Goal: Information Seeking & Learning: Understand process/instructions

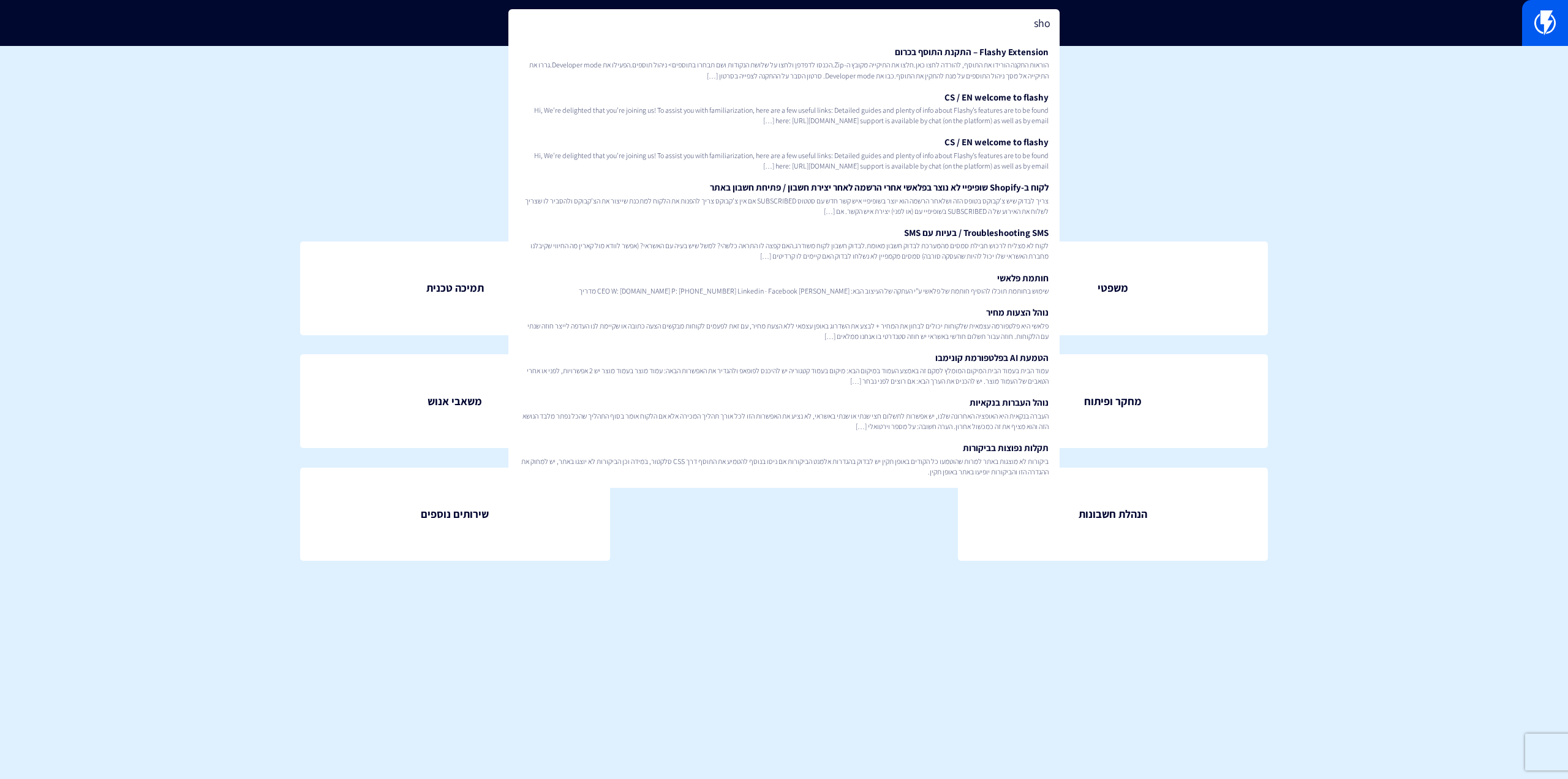
type input "shoo"
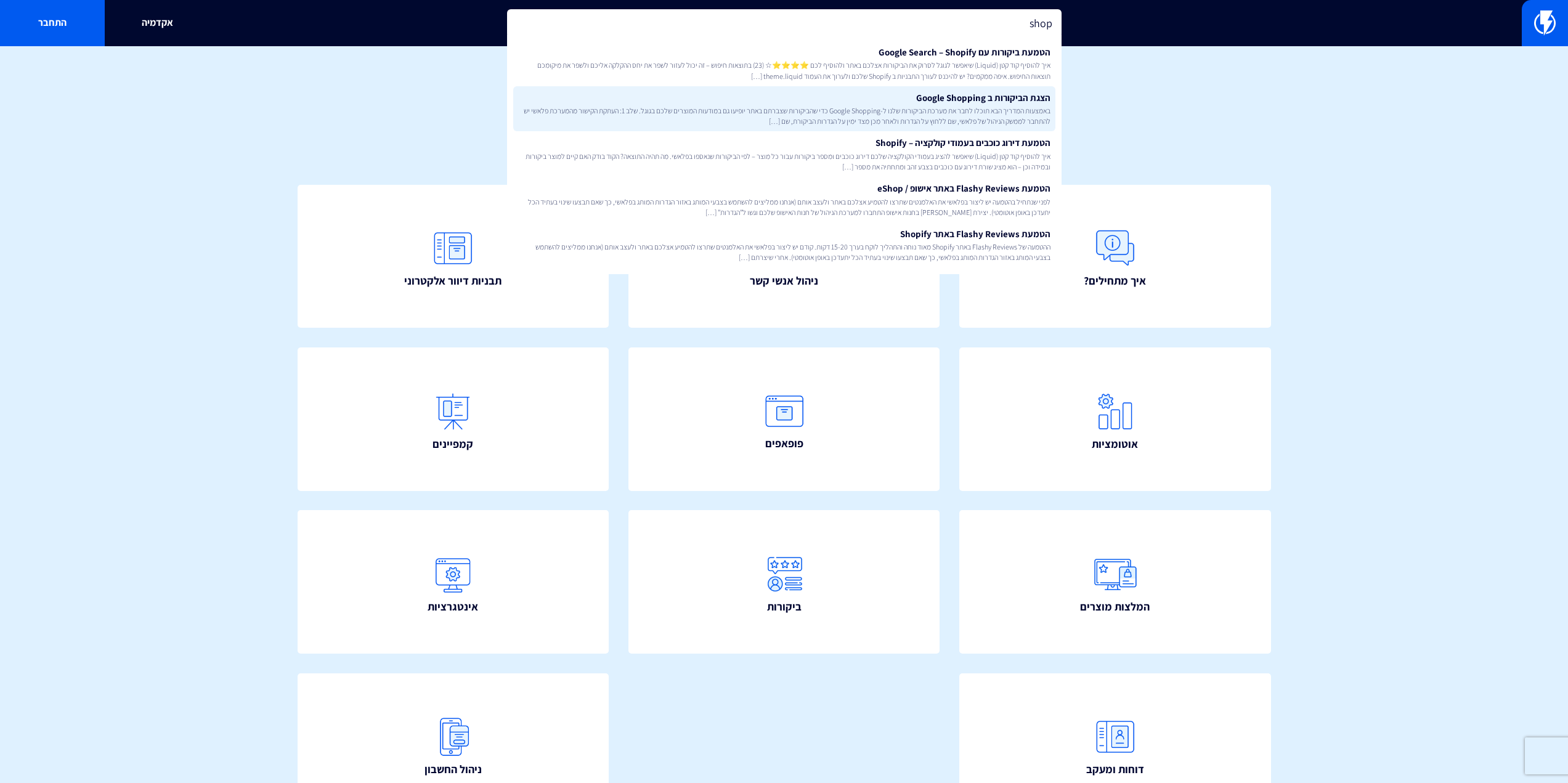
type input "shop"
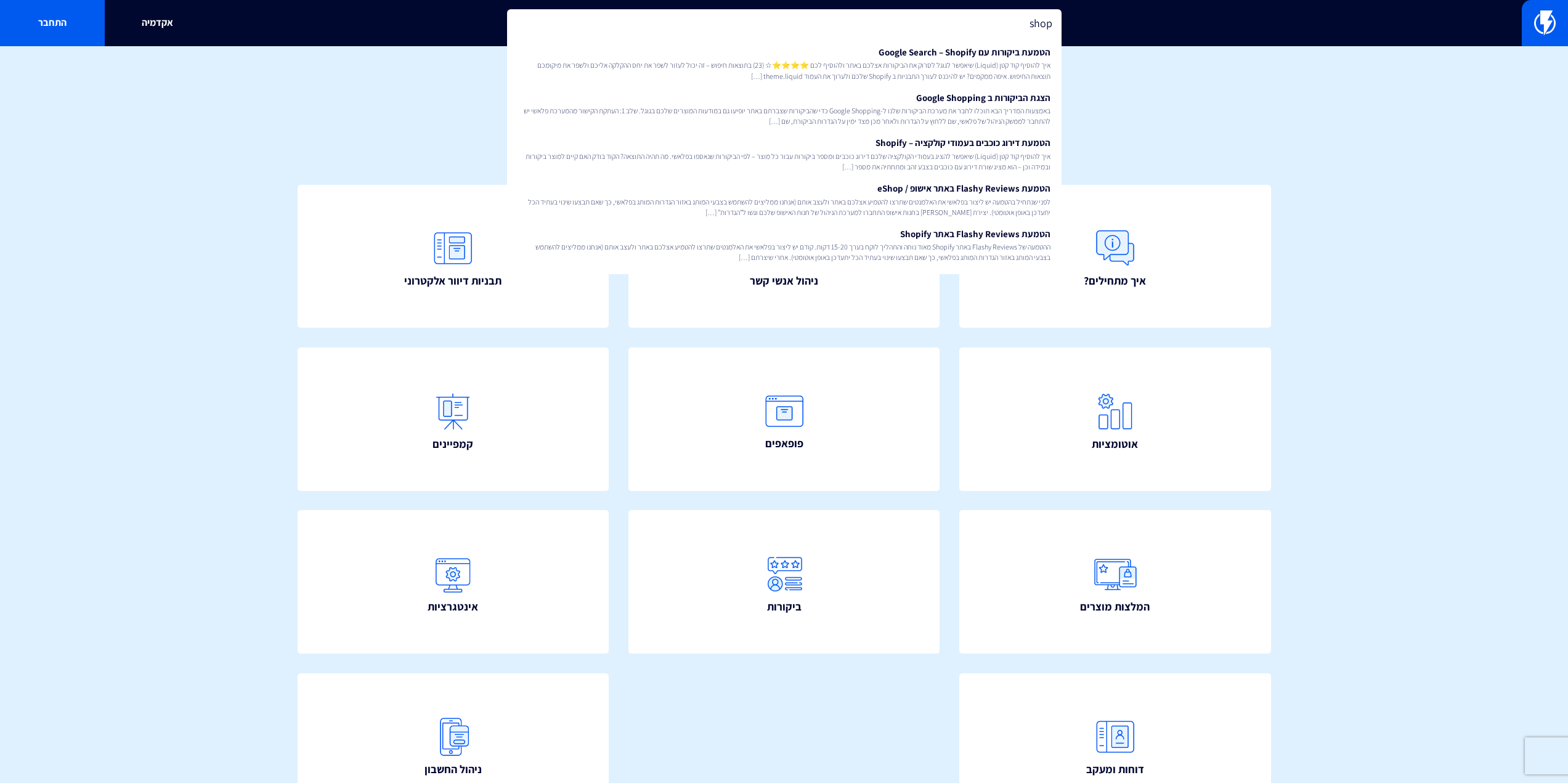
click at [960, 105] on span "באמצעות המדריך הבא תוכלו לחבר את מערכת הביקורות שלנו ל-Google Shopping כדי שהבי…" at bounding box center [785, 115] width 533 height 21
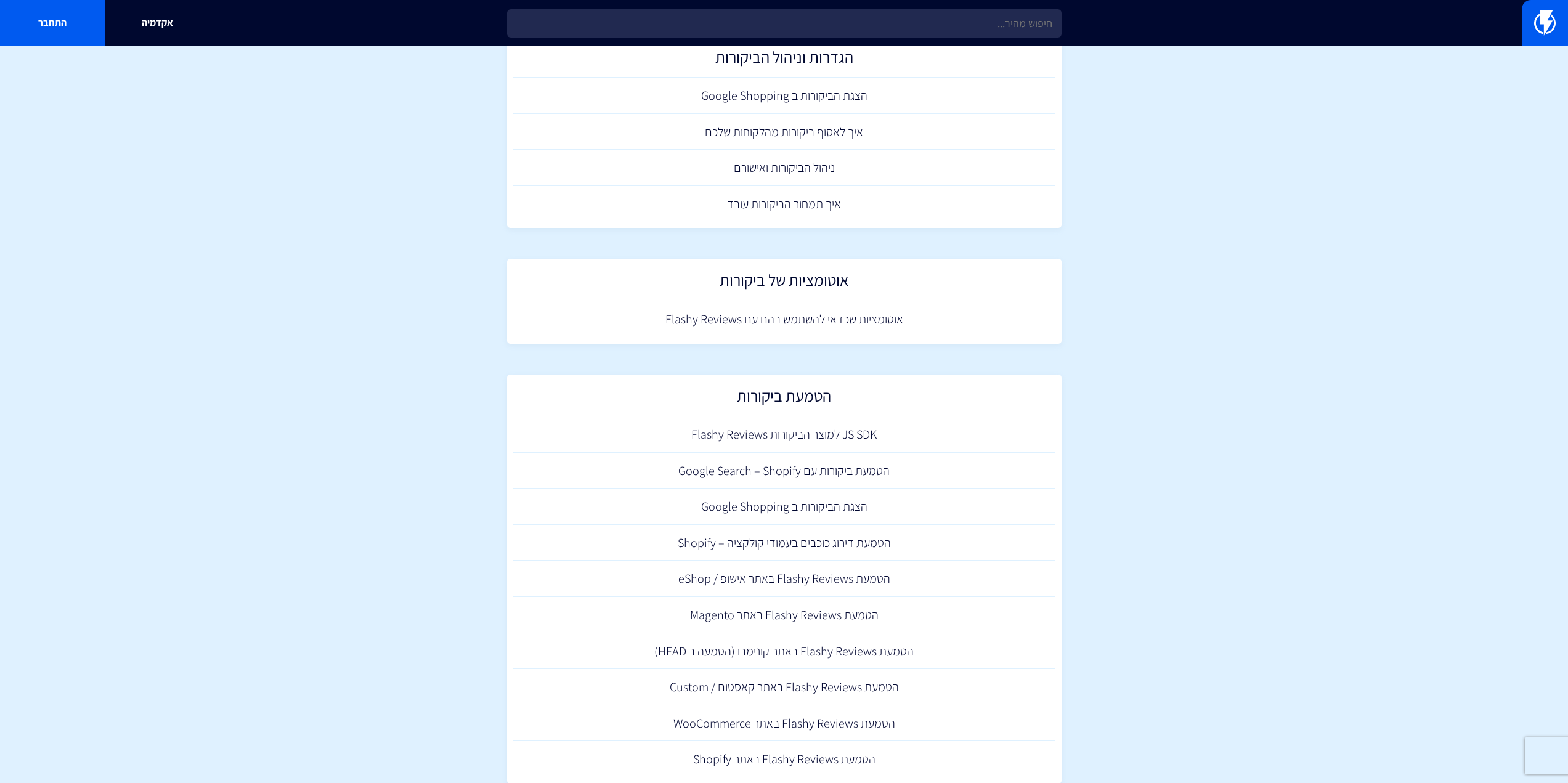
scroll to position [104, 0]
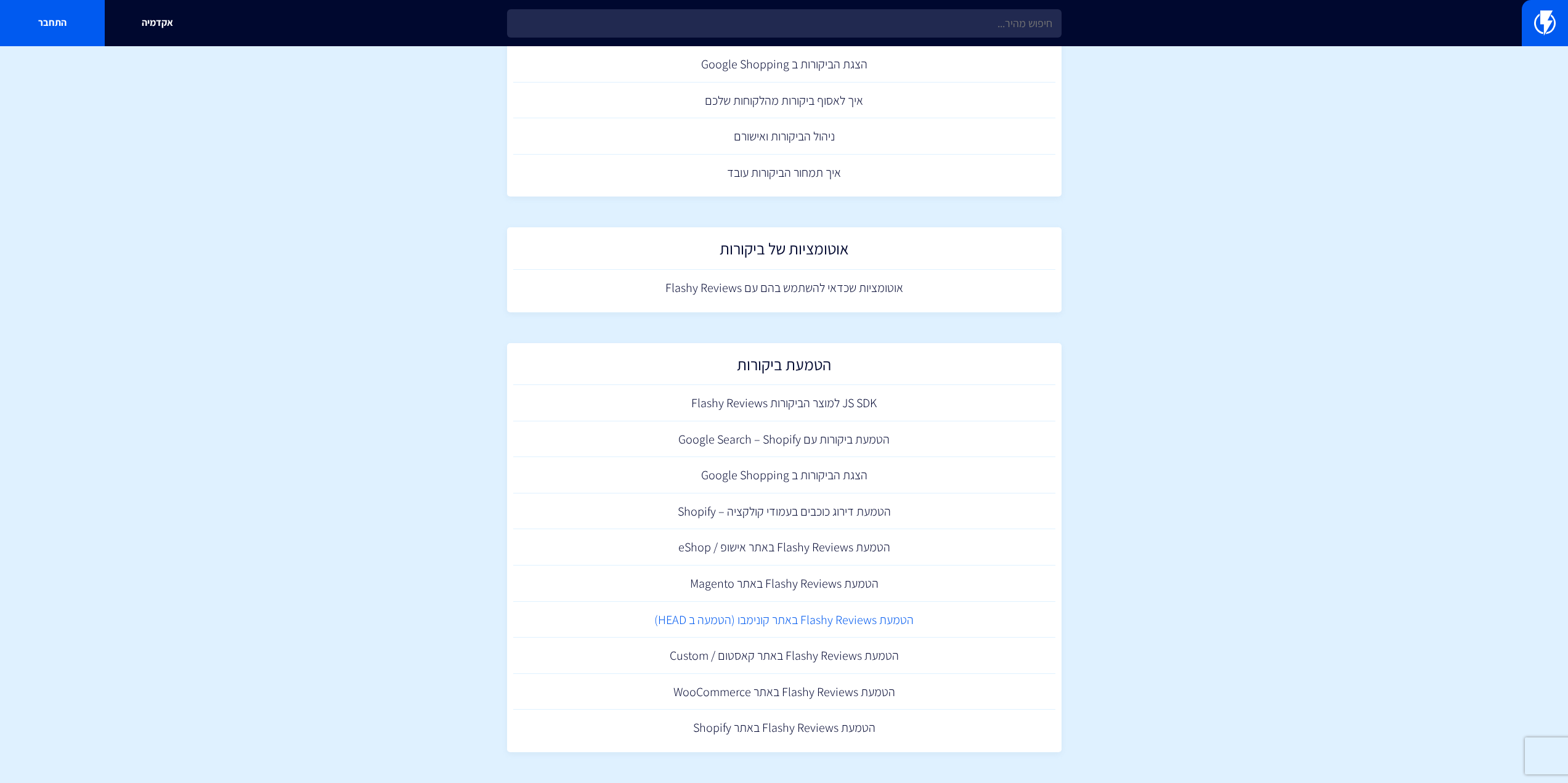
click at [794, 623] on link "הטמעת Flashy Reviews באתר קונימבו (הטמעה ב HEAD)" at bounding box center [784, 619] width 542 height 36
